Goal: Task Accomplishment & Management: Manage account settings

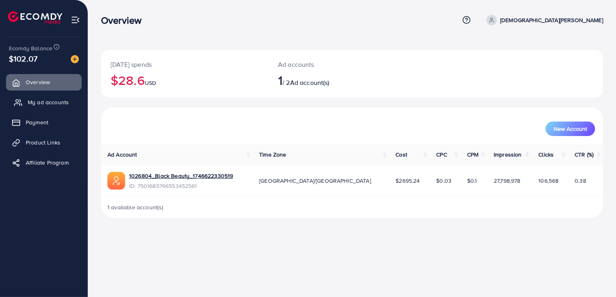
click at [51, 103] on span "My ad accounts" at bounding box center [48, 102] width 41 height 8
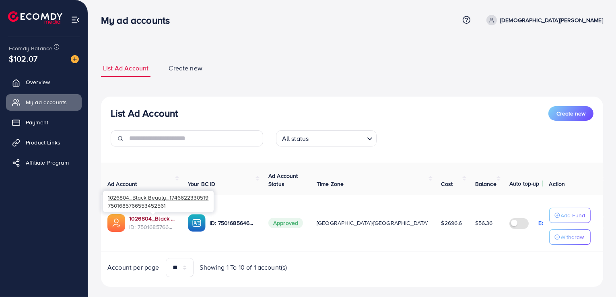
click at [154, 220] on link "1026804_Black Beauty_1746622330519" at bounding box center [152, 218] width 46 height 8
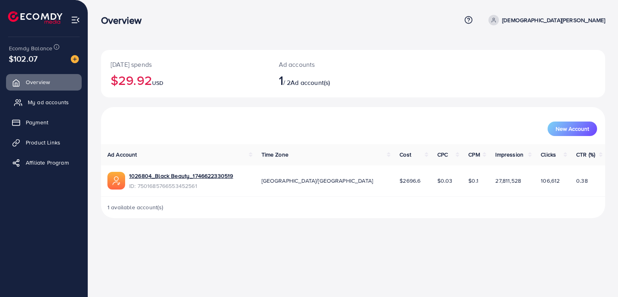
click at [53, 103] on span "My ad accounts" at bounding box center [48, 102] width 41 height 8
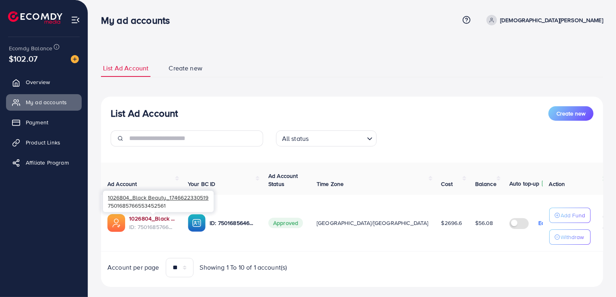
click at [144, 219] on link "1026804_Black Beauty_1746622330519" at bounding box center [152, 218] width 46 height 8
